Goal: Task Accomplishment & Management: Use online tool/utility

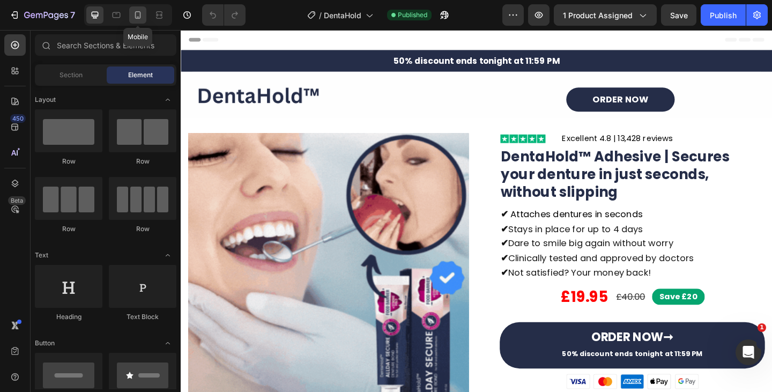
click at [135, 13] on icon at bounding box center [138, 15] width 6 height 8
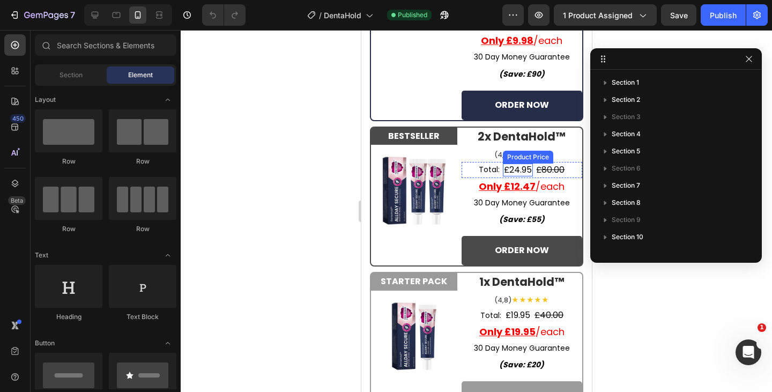
scroll to position [3587, 0]
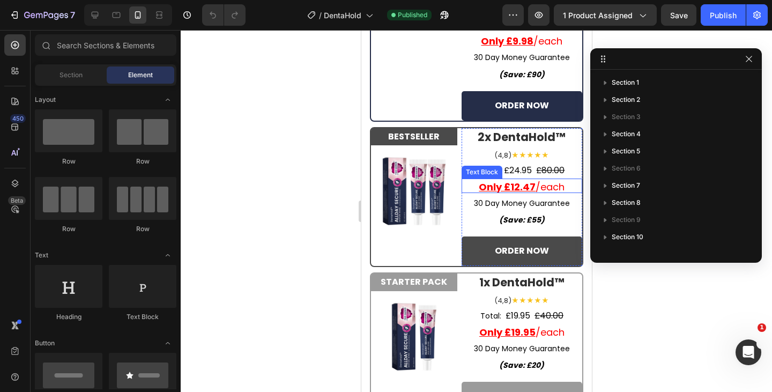
click at [513, 194] on u "Only £12.47" at bounding box center [506, 186] width 57 height 13
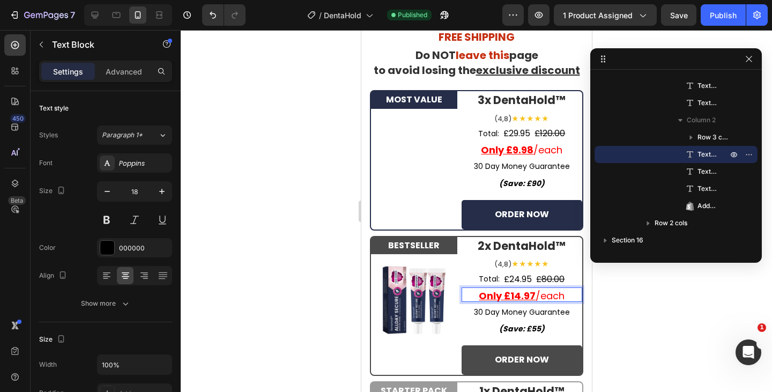
scroll to position [3475, 0]
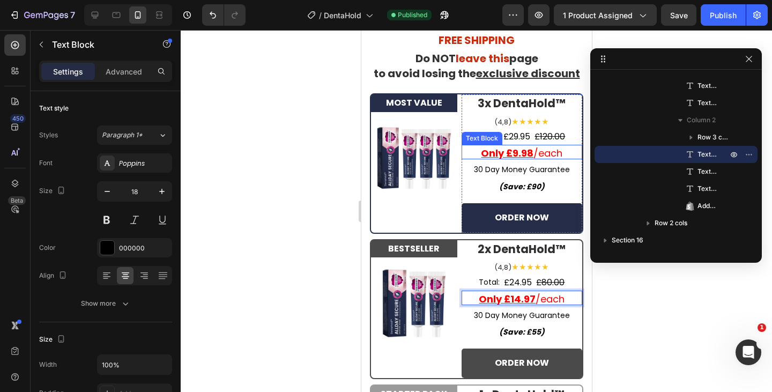
click at [514, 160] on u "Only £9.98" at bounding box center [507, 152] width 53 height 13
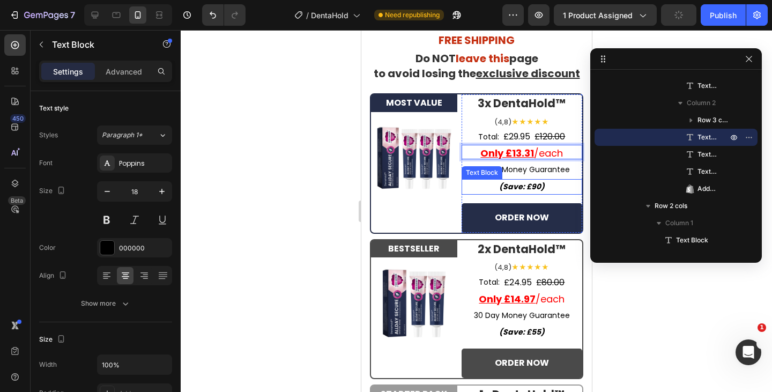
click at [528, 192] on strong "(Save: £90)" at bounding box center [522, 186] width 46 height 11
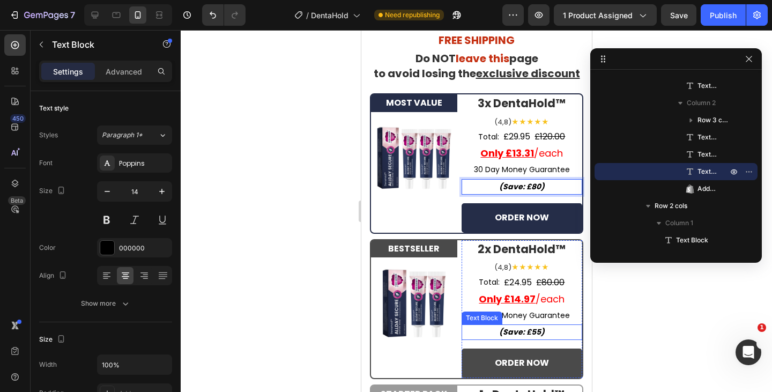
click at [530, 337] on strong "(Save: £55)" at bounding box center [522, 332] width 46 height 11
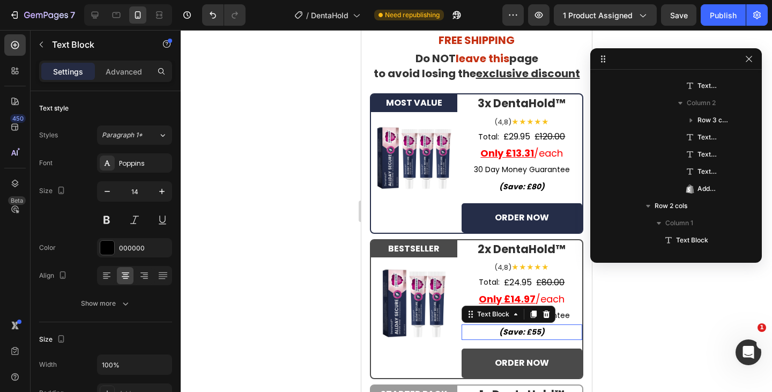
click at [530, 337] on strong "(Save: £55)" at bounding box center [522, 332] width 46 height 11
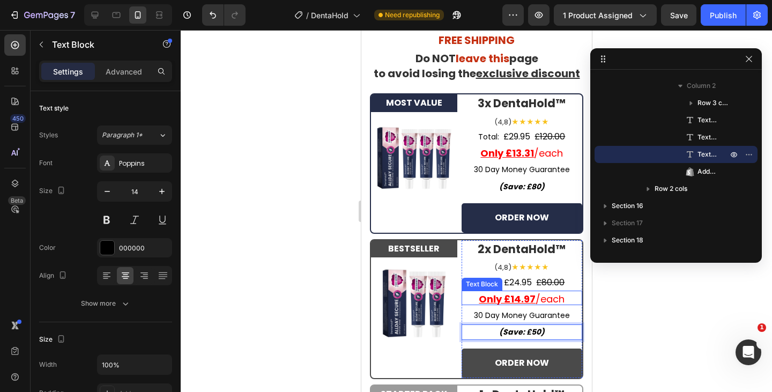
scroll to position [3669, 0]
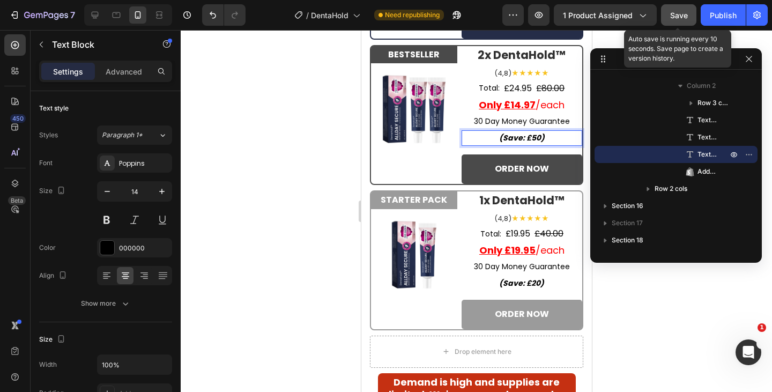
click at [680, 21] on button "Save" at bounding box center [678, 14] width 35 height 21
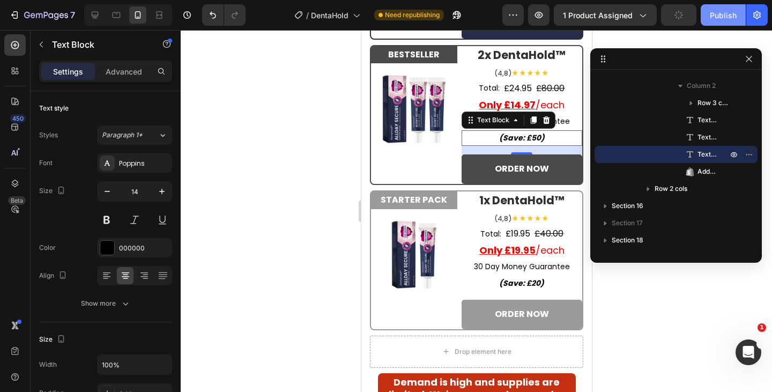
click at [733, 19] on div "Publish" at bounding box center [723, 15] width 27 height 11
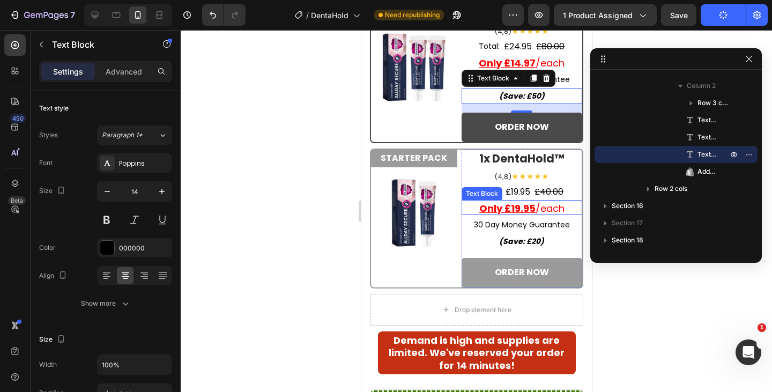
scroll to position [3806, 0]
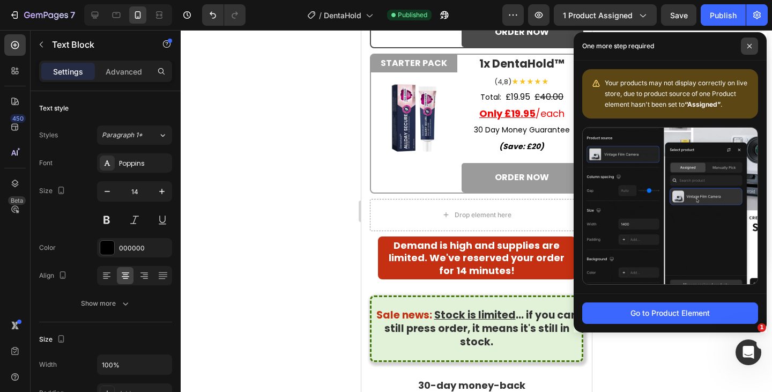
click at [753, 46] on span at bounding box center [749, 46] width 17 height 17
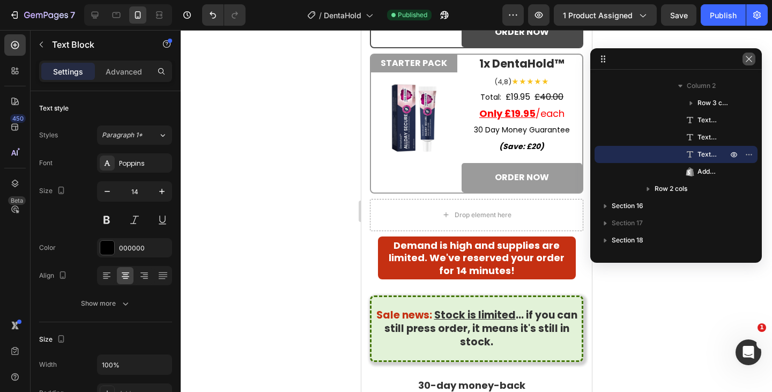
click at [749, 58] on icon "button" at bounding box center [749, 59] width 9 height 9
